Goal: Information Seeking & Learning: Learn about a topic

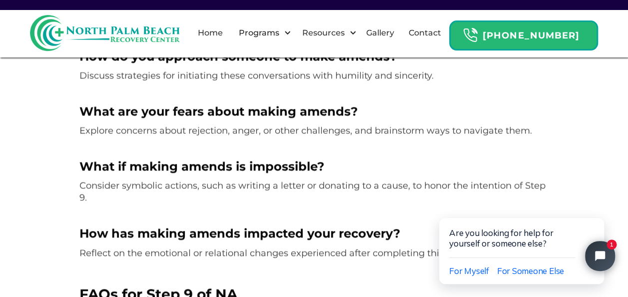
scroll to position [1049, 0]
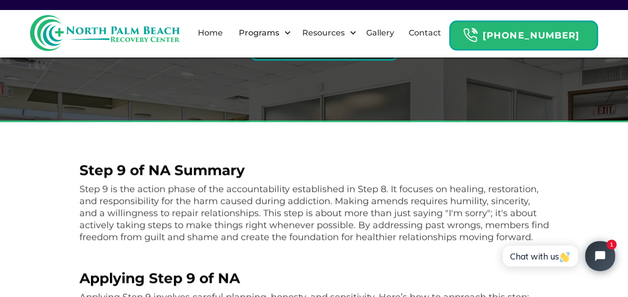
scroll to position [50, 0]
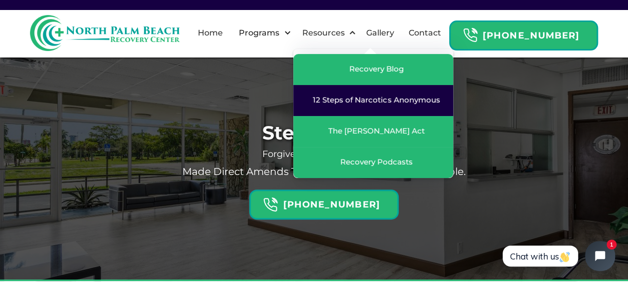
click at [370, 96] on div "12 Steps of Narcotics Anonymous" at bounding box center [376, 100] width 127 height 10
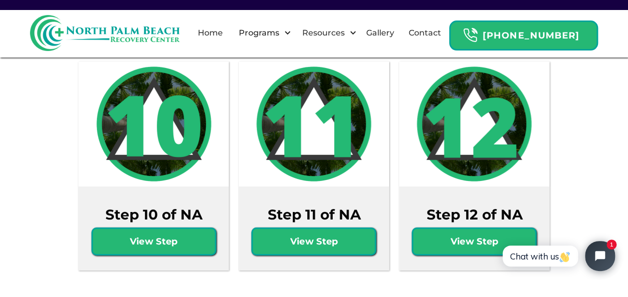
scroll to position [1599, 0]
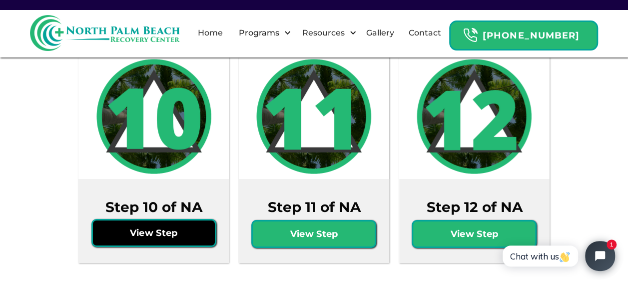
click at [179, 219] on link "View Step" at bounding box center [153, 233] width 125 height 28
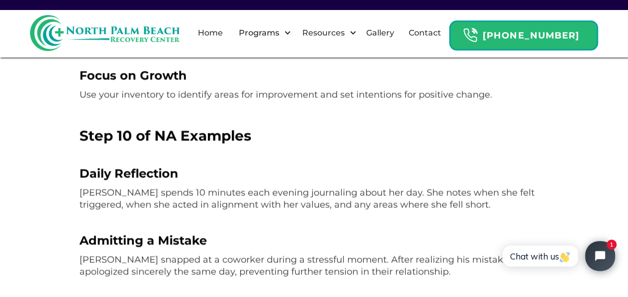
scroll to position [600, 0]
